Goal: Navigation & Orientation: Find specific page/section

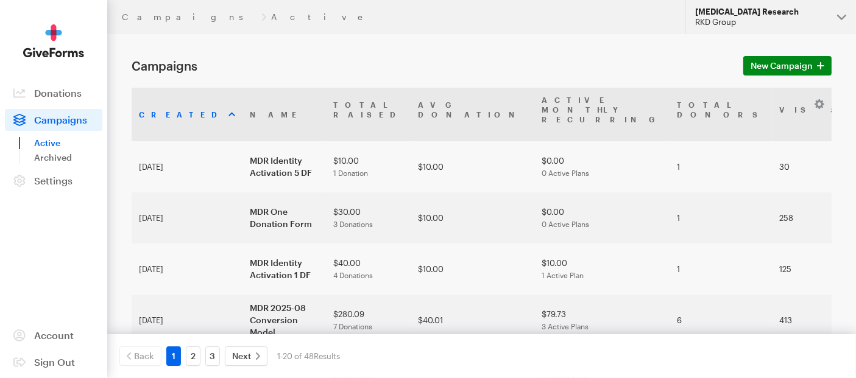
click at [809, 9] on div "[MEDICAL_DATA] Research" at bounding box center [761, 12] width 132 height 10
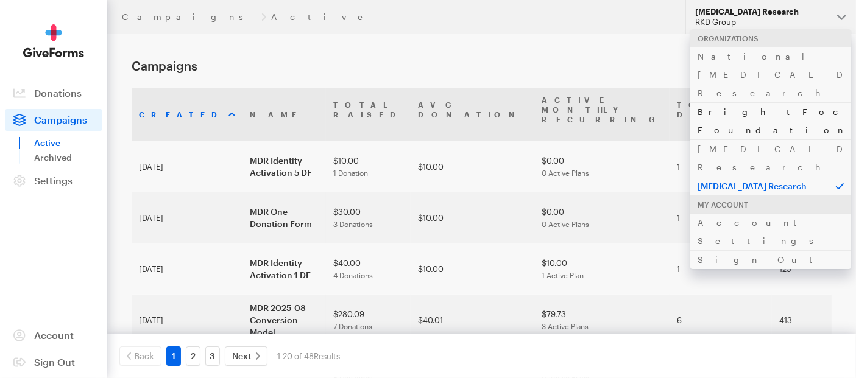
click at [738, 102] on link "BrightFocus Foundation" at bounding box center [770, 120] width 161 height 37
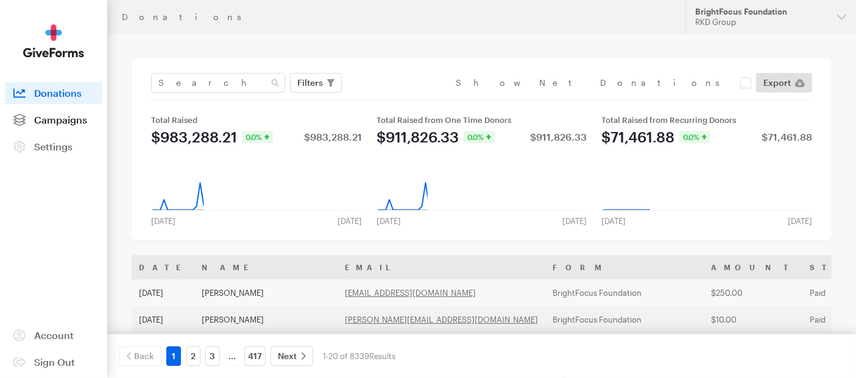
click at [63, 119] on span "Campaigns" at bounding box center [60, 120] width 53 height 12
